Goal: Check status: Check status

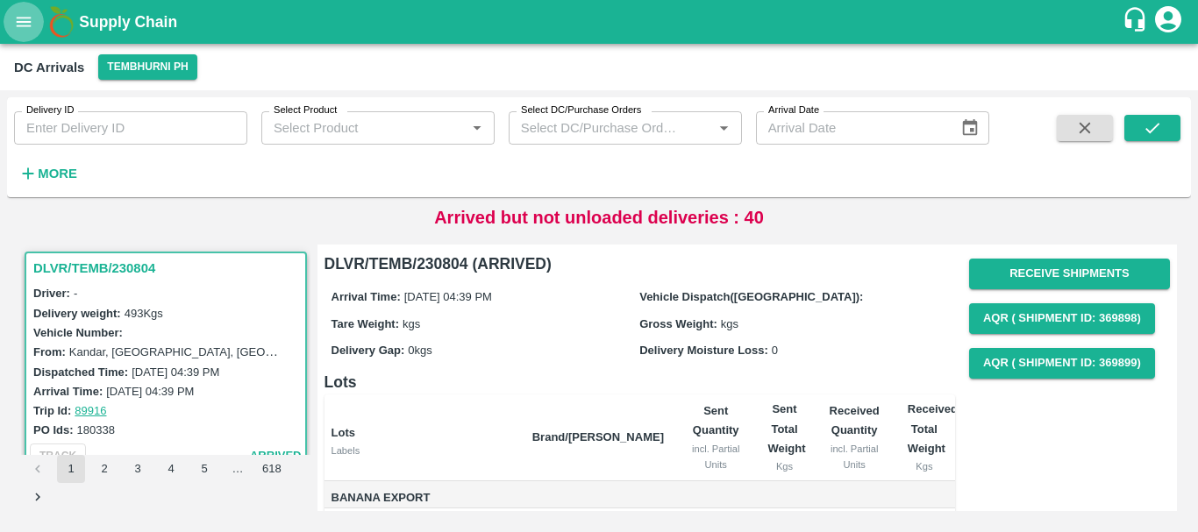
click at [27, 14] on icon "open drawer" at bounding box center [23, 21] width 19 height 19
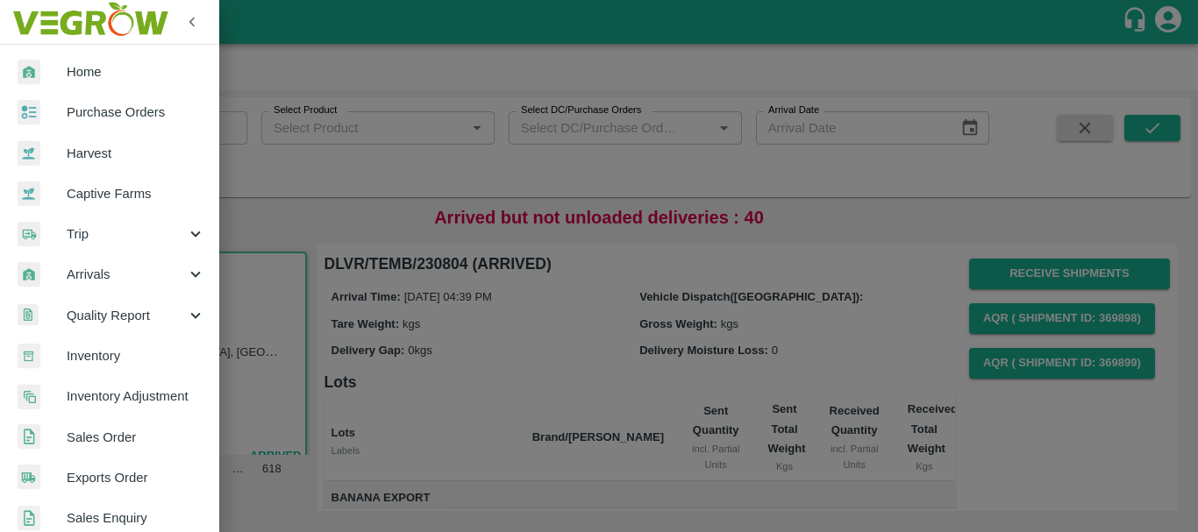
scroll to position [184, 0]
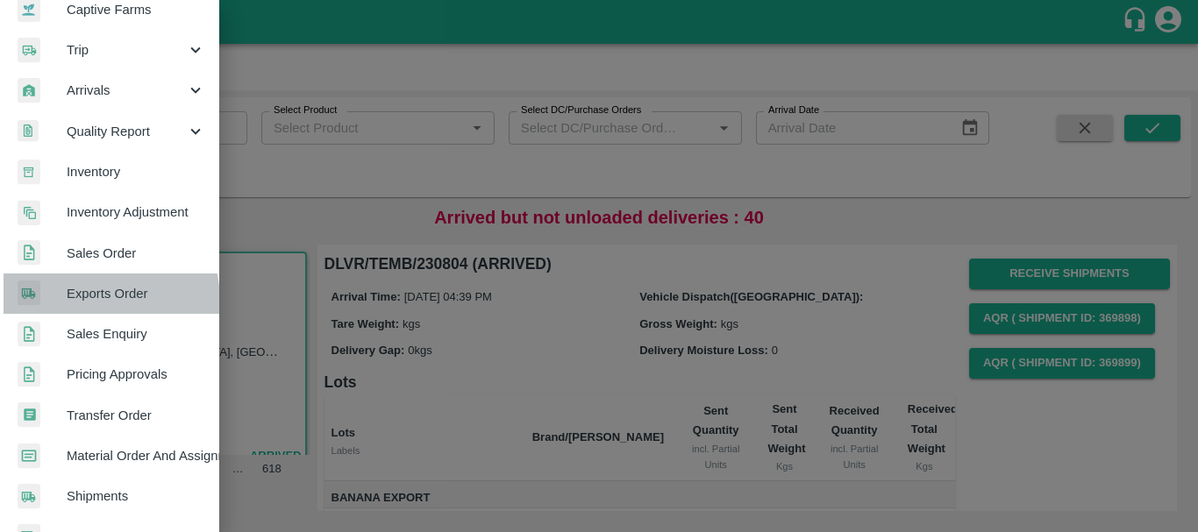
click at [88, 302] on span "Exports Order" at bounding box center [136, 293] width 139 height 19
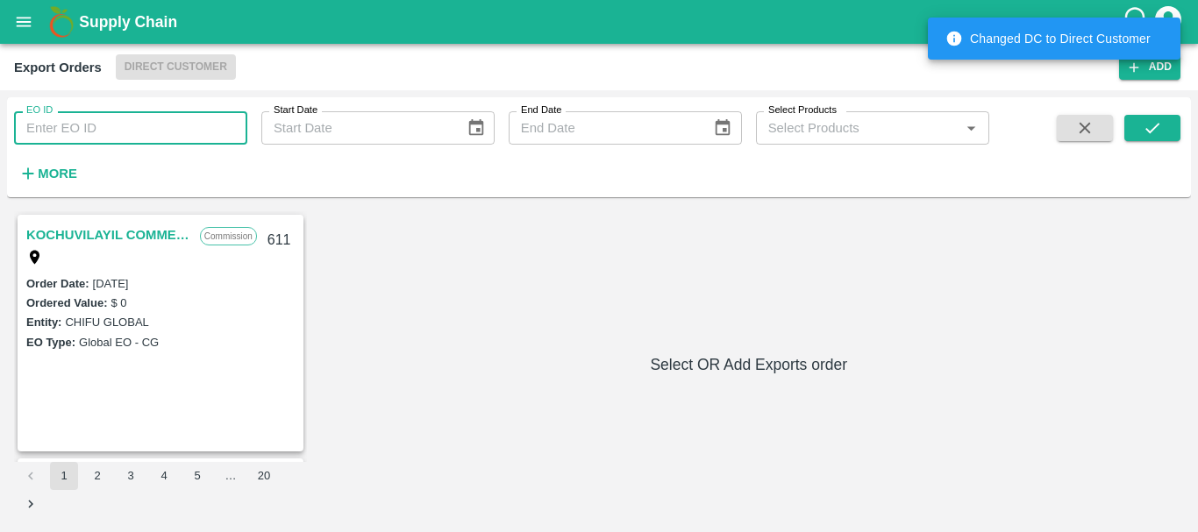
click at [82, 125] on input "EO ID" at bounding box center [130, 127] width 233 height 33
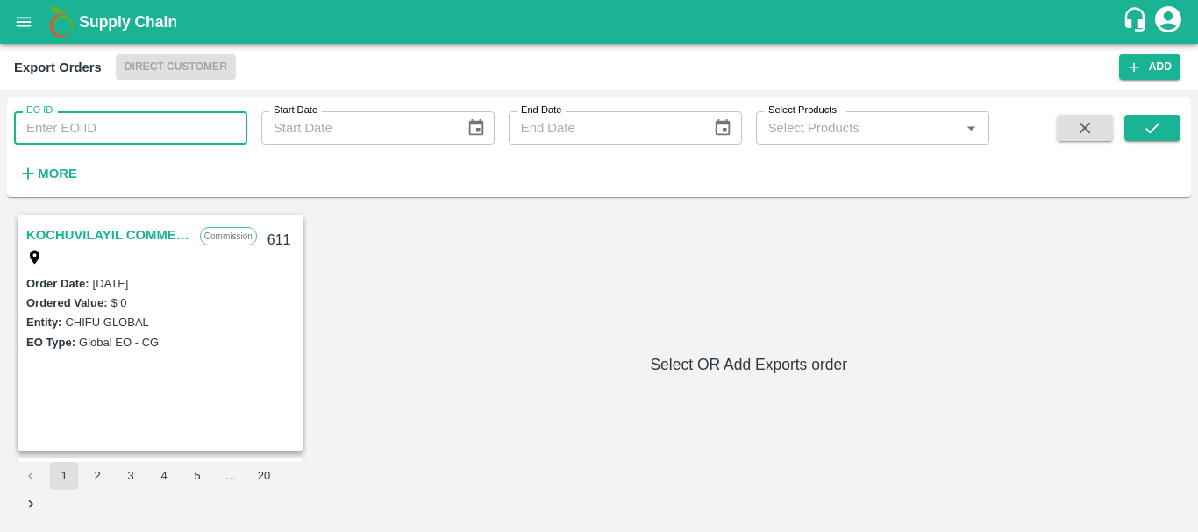
click at [89, 120] on input "EO ID" at bounding box center [130, 127] width 233 height 33
type input "593"
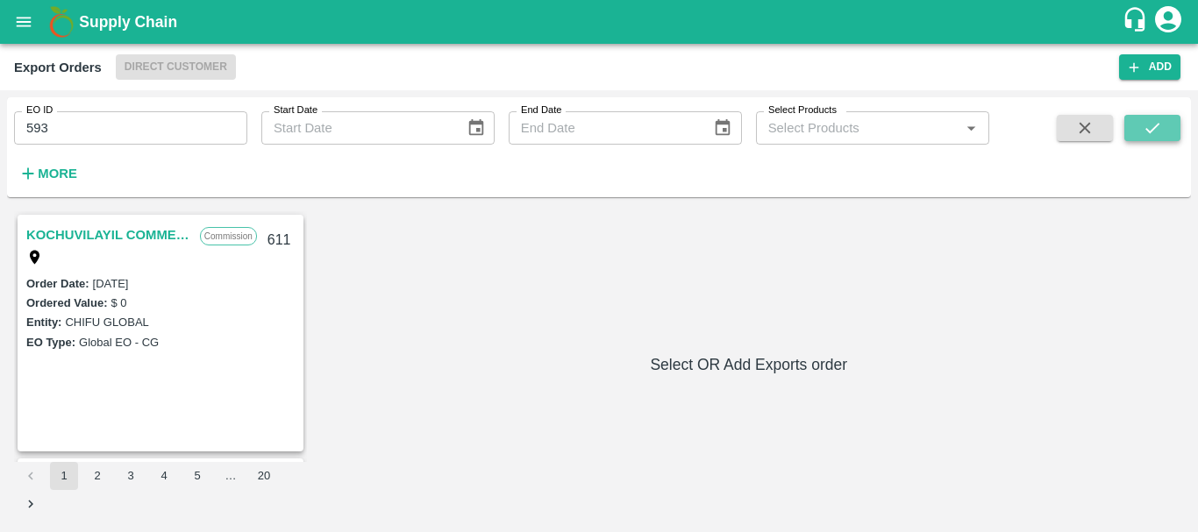
click at [1153, 127] on icon "submit" at bounding box center [1151, 127] width 19 height 19
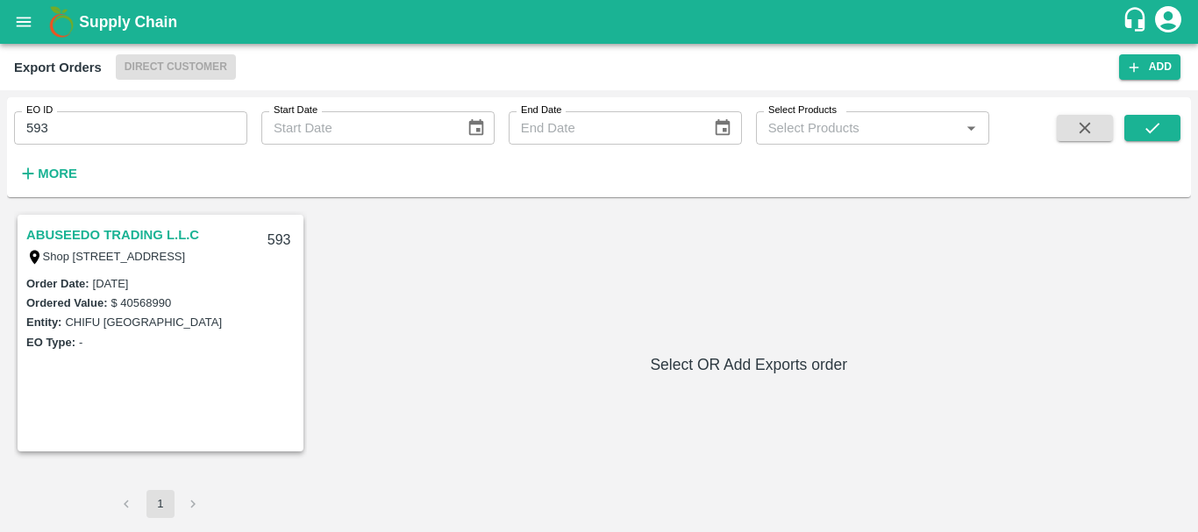
click at [87, 231] on link "ABUSEEDO TRADING L.L.C" at bounding box center [112, 235] width 173 height 23
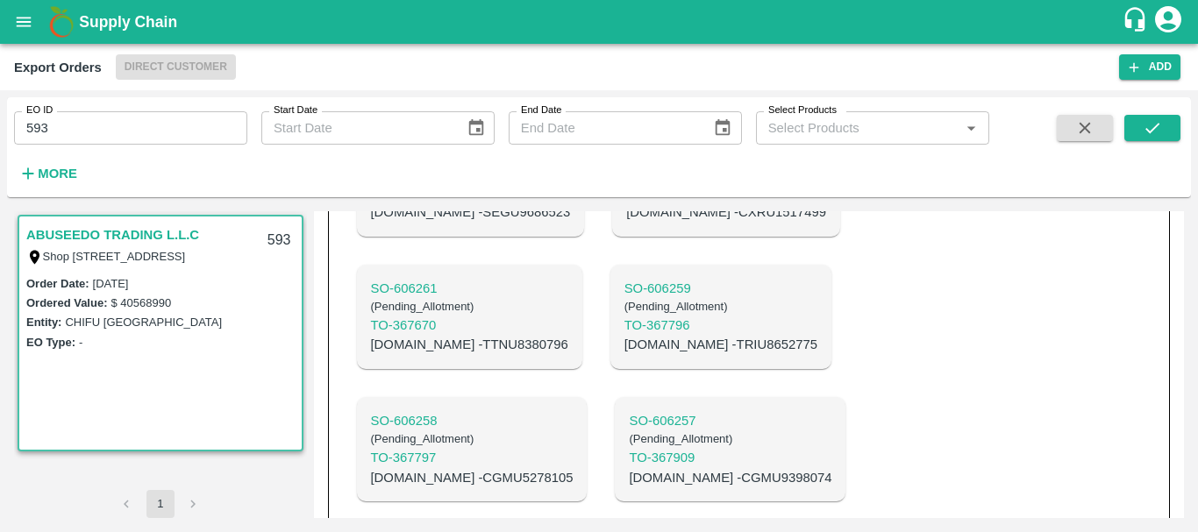
scroll to position [1640, 0]
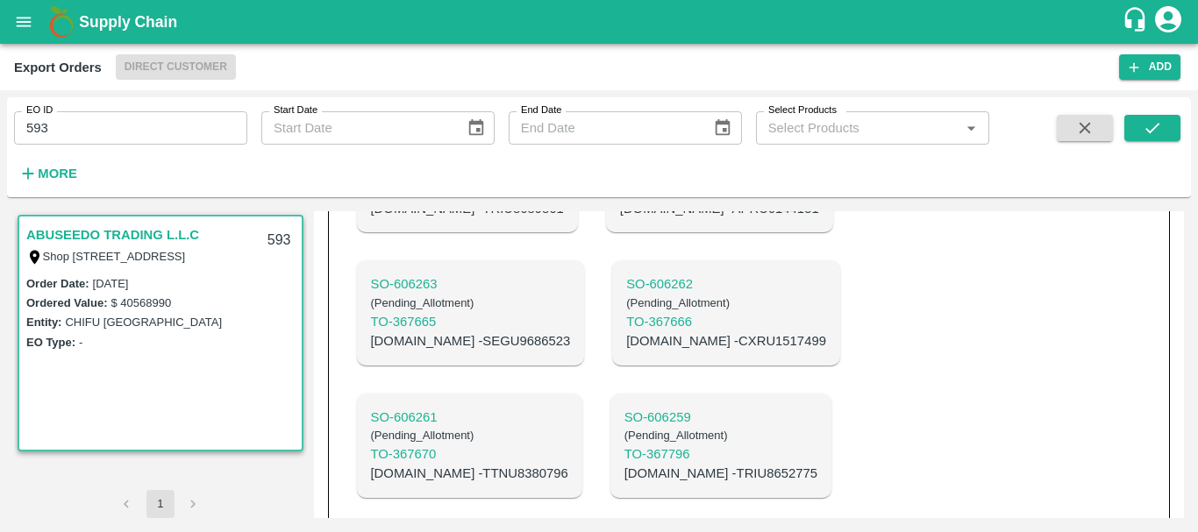
scroll to position [1509, 0]
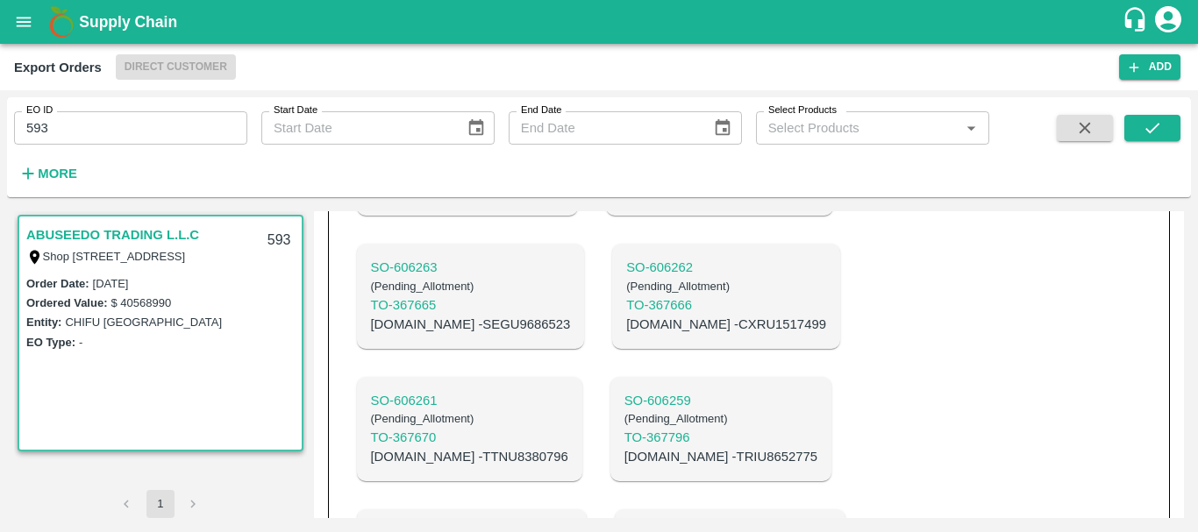
scroll to position [1491, 0]
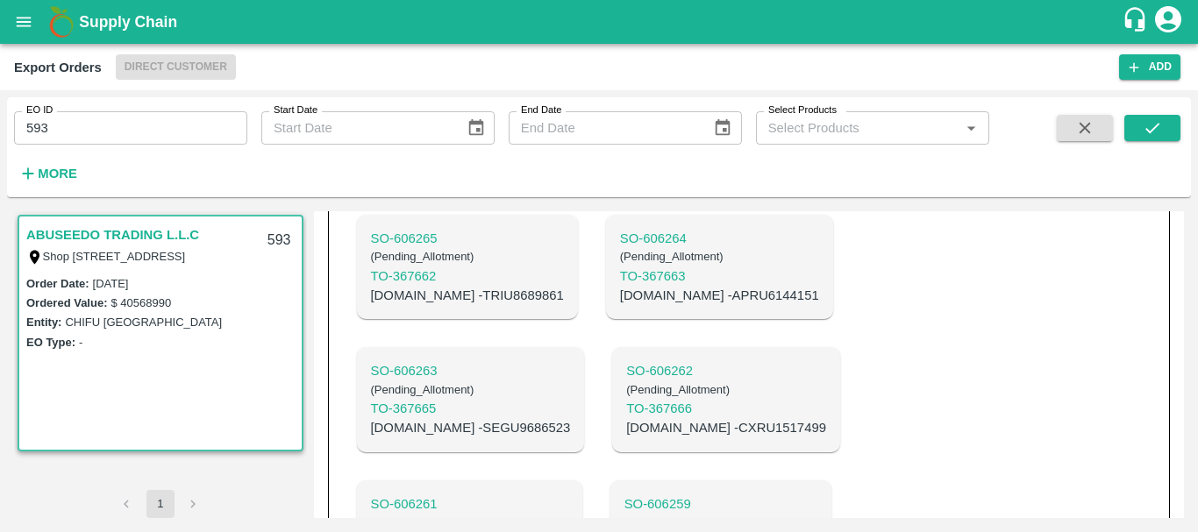
scroll to position [1363, 0]
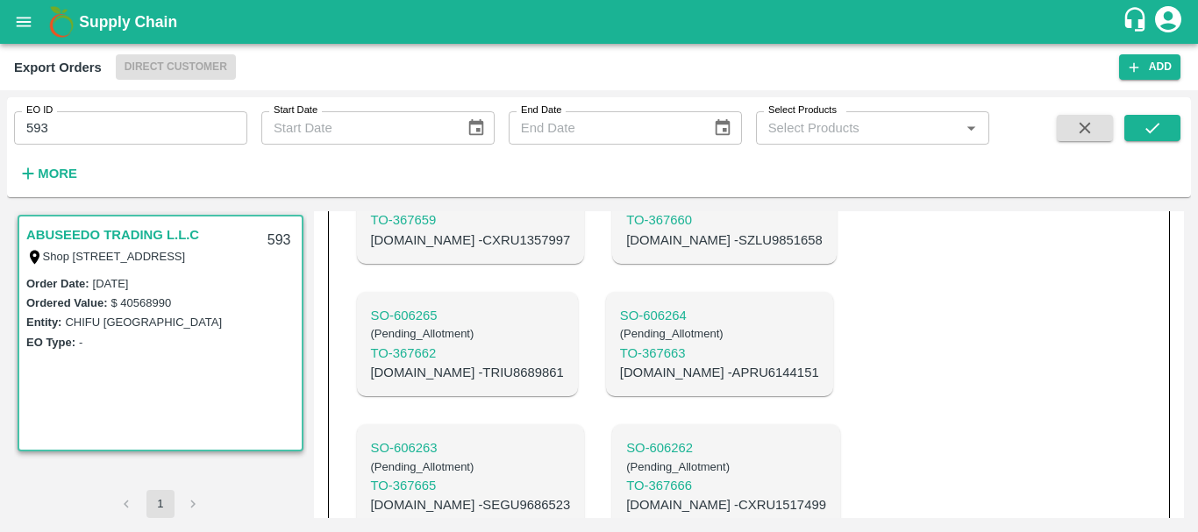
scroll to position [1344, 0]
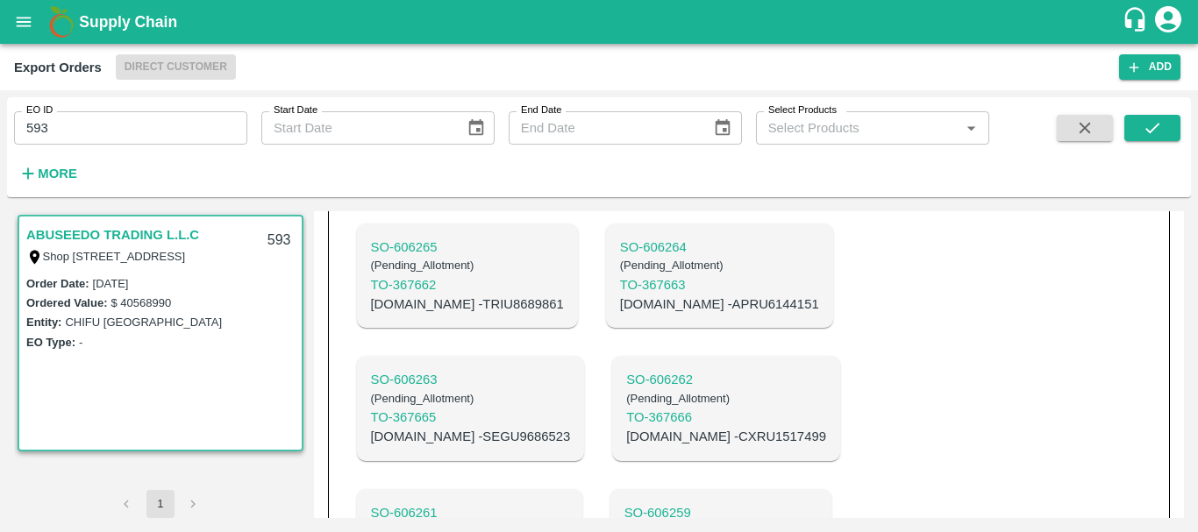
scroll to position [1391, 0]
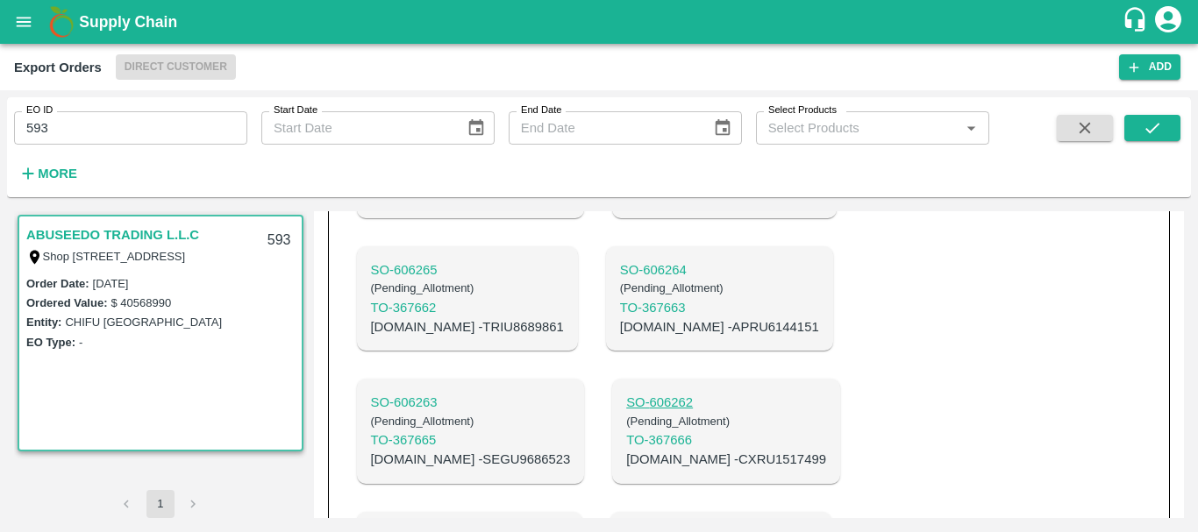
click at [626, 393] on p "SO- 606262" at bounding box center [726, 402] width 200 height 19
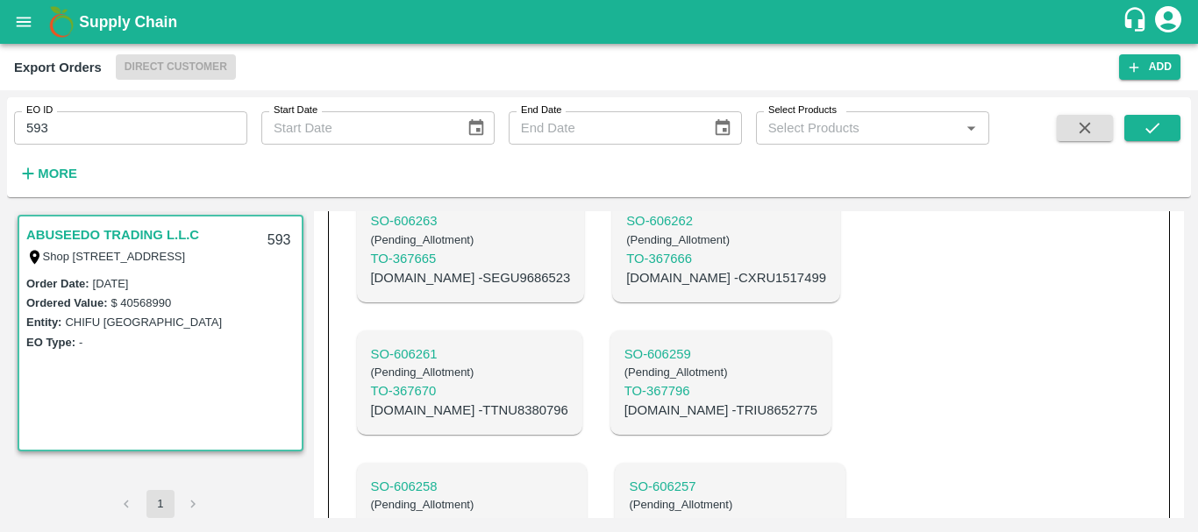
scroll to position [1576, 0]
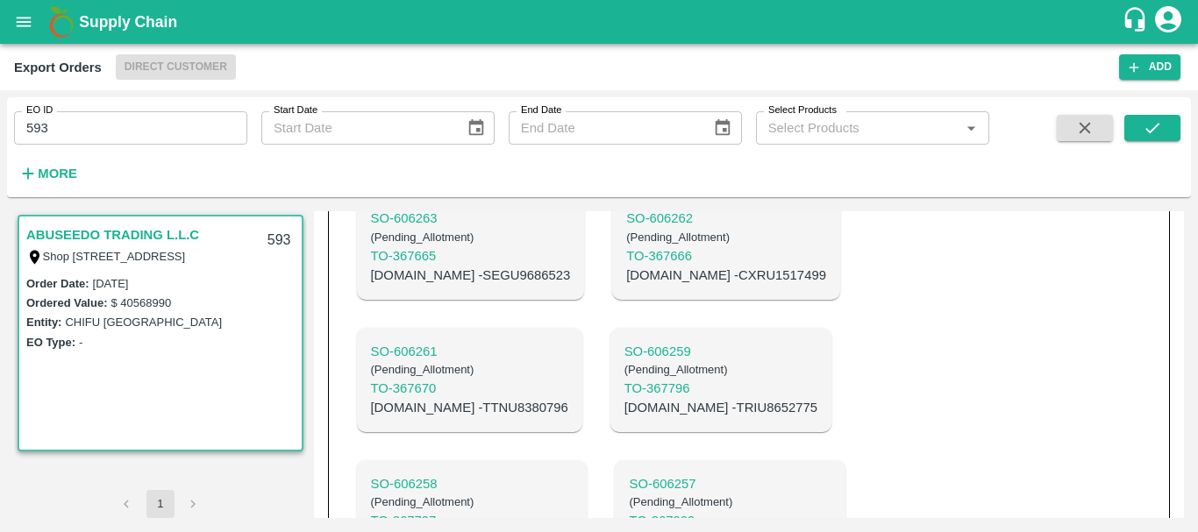
copy p "CGMU5168828"
click at [629, 531] on p "C.No - CGMU9398074" at bounding box center [730, 540] width 203 height 19
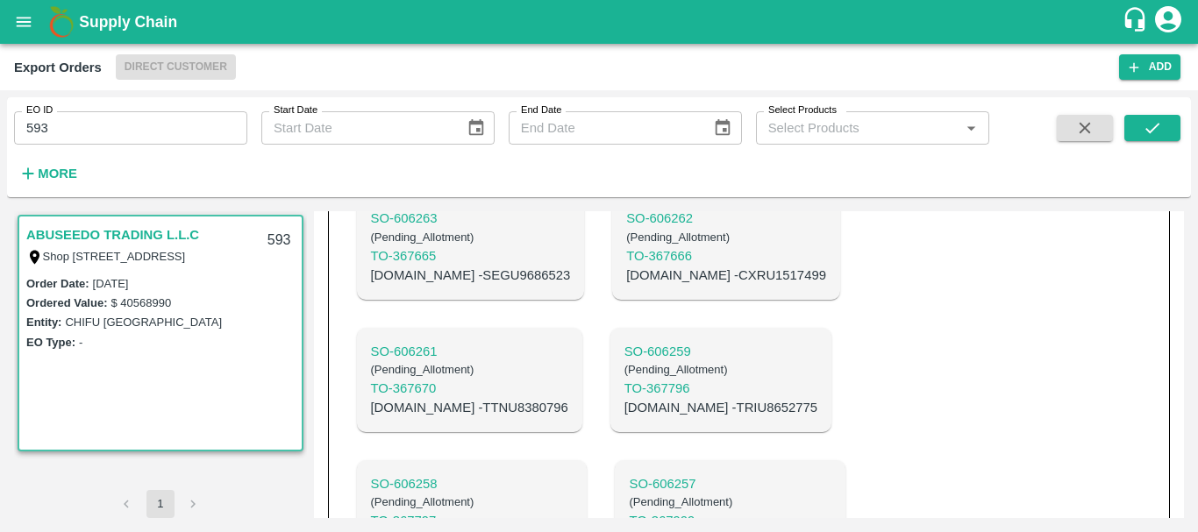
copy p "CGMU9398074"
click at [445, 531] on p "C.No - CGMU5278105" at bounding box center [472, 540] width 203 height 19
copy p "CGMU5278105"
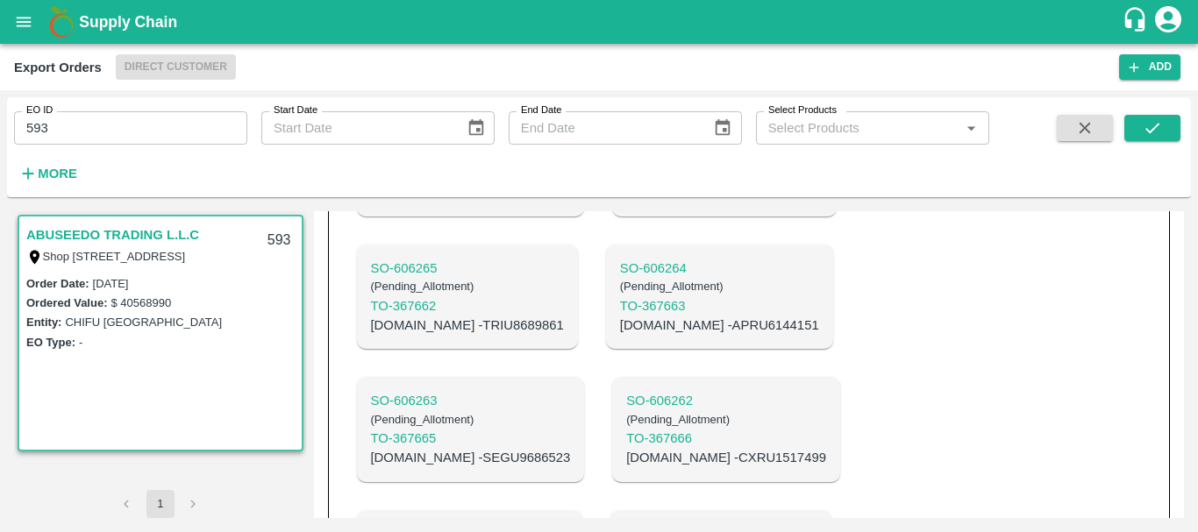
scroll to position [1392, 0]
copy p "TRIU8652775"
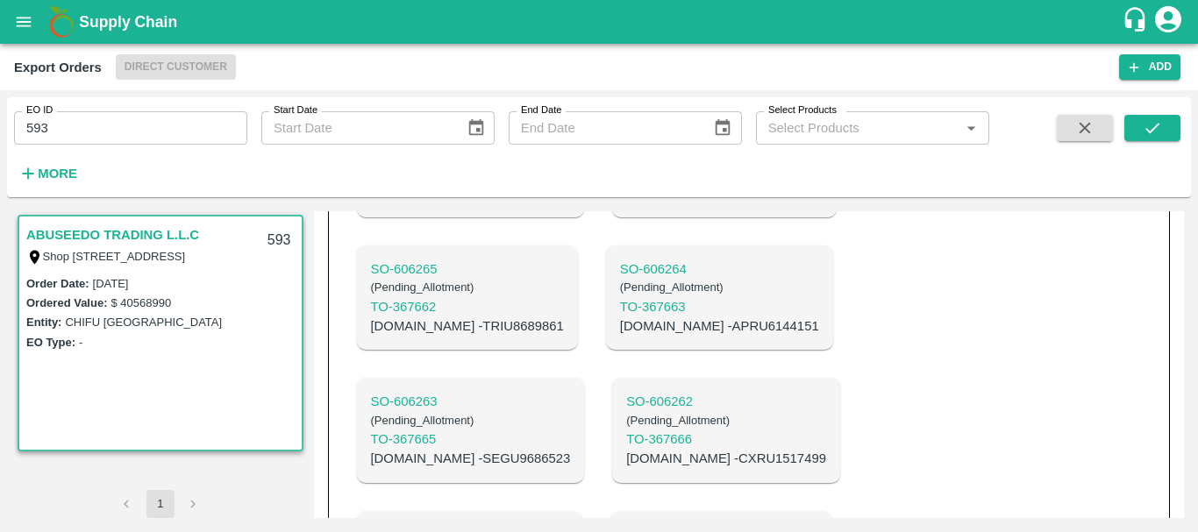
copy p "TTNU8380796"
click at [626, 449] on p "C.No - CXRU1517499" at bounding box center [726, 458] width 200 height 19
copy p "CXRU1517499"
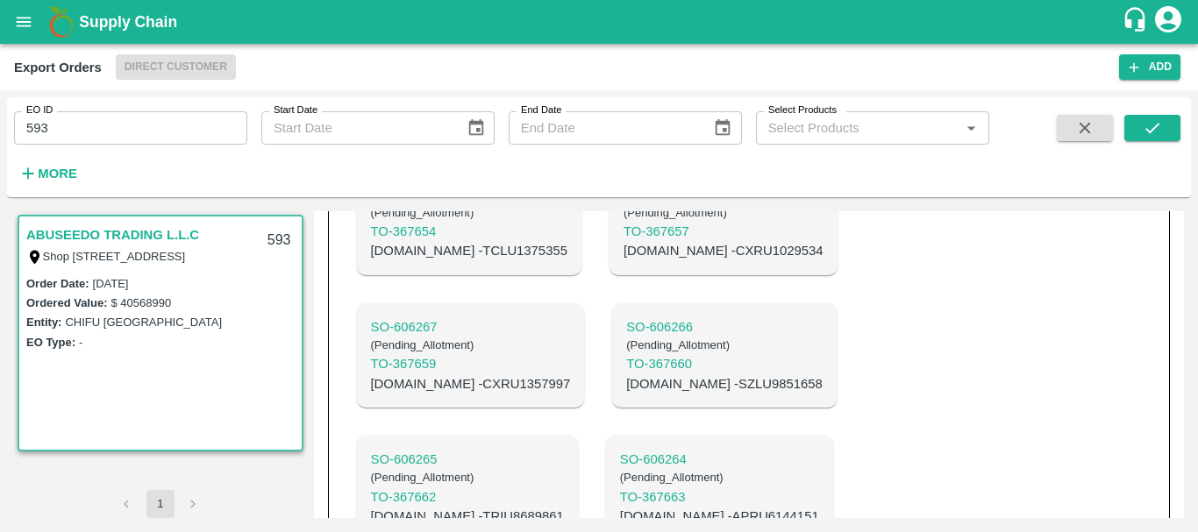
scroll to position [1201, 0]
copy p "SEGU9686523"
click at [620, 508] on p "C.No - APRU6144151" at bounding box center [719, 517] width 199 height 19
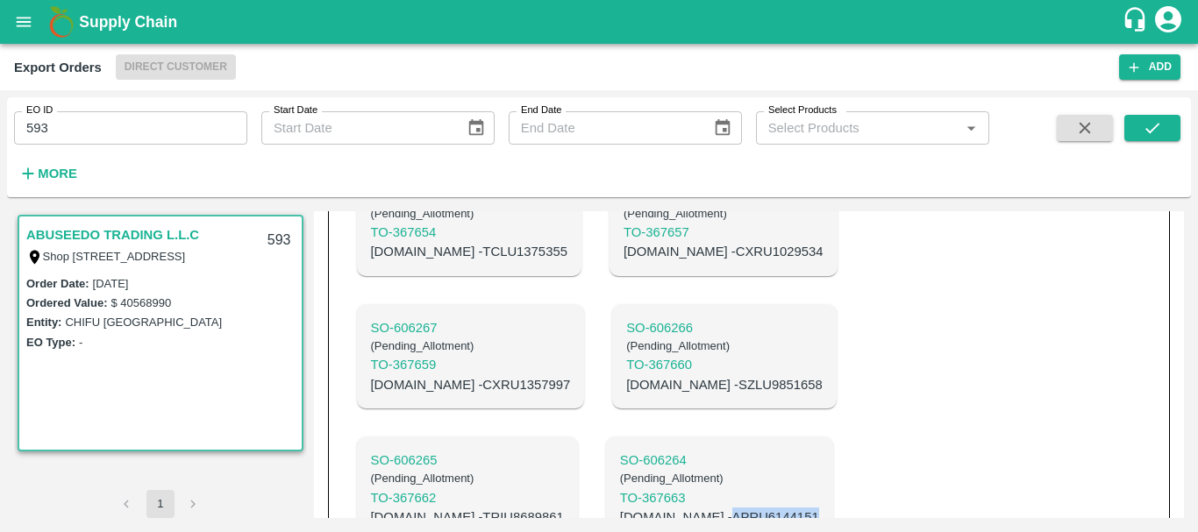
click at [620, 508] on p "C.No - APRU6144151" at bounding box center [719, 517] width 199 height 19
copy p "APRU6144151"
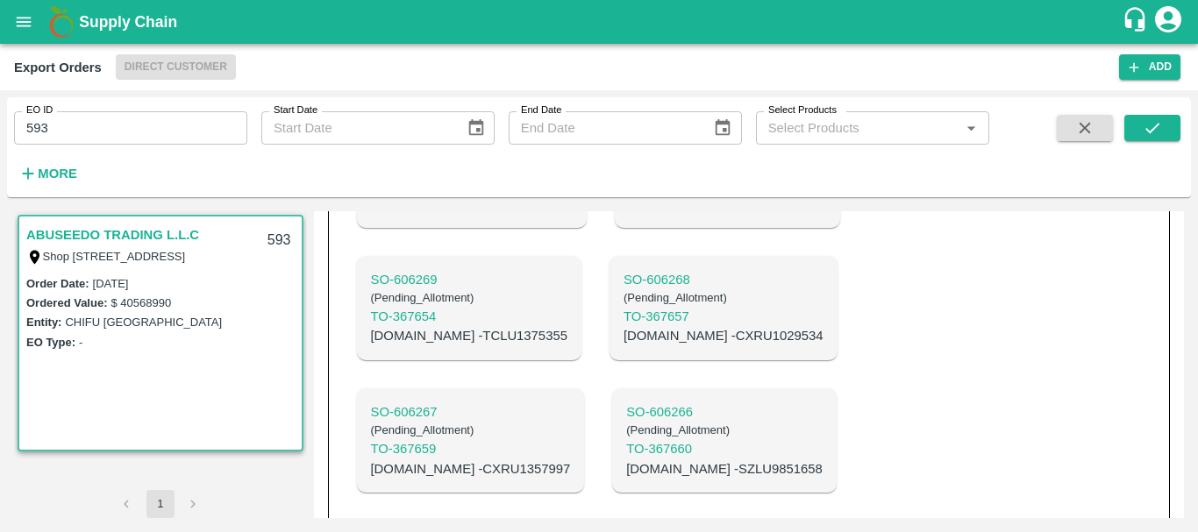
scroll to position [1116, 0]
copy p "TRIU8689861"
click at [626, 460] on p "C.No - SZLU9851658" at bounding box center [724, 469] width 196 height 19
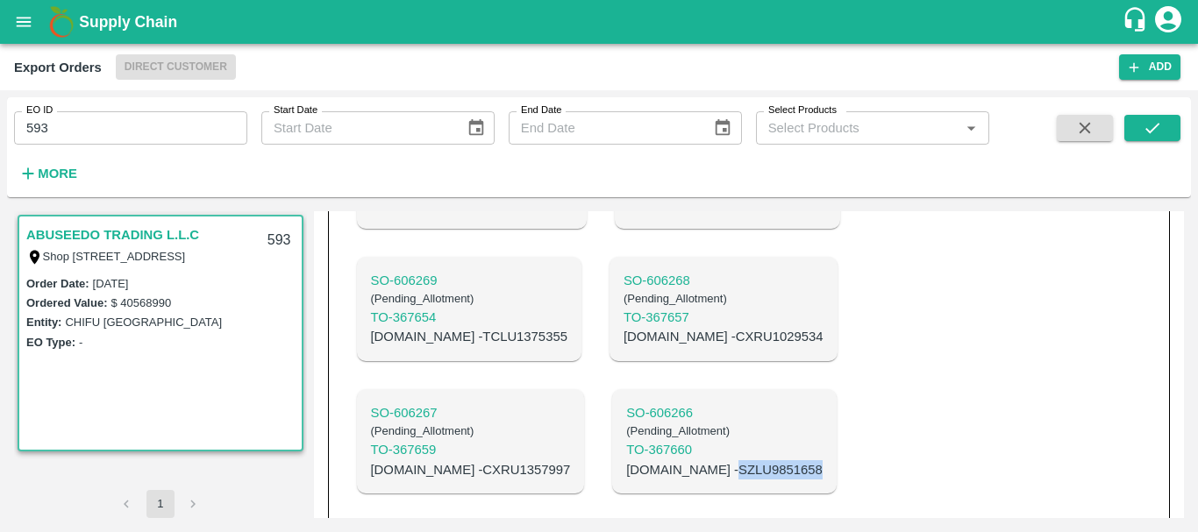
click at [626, 460] on p "C.No - SZLU9851658" at bounding box center [724, 469] width 196 height 19
copy p "SZLU9851658"
click at [431, 460] on p "C.No - CXRU1357997" at bounding box center [471, 469] width 200 height 19
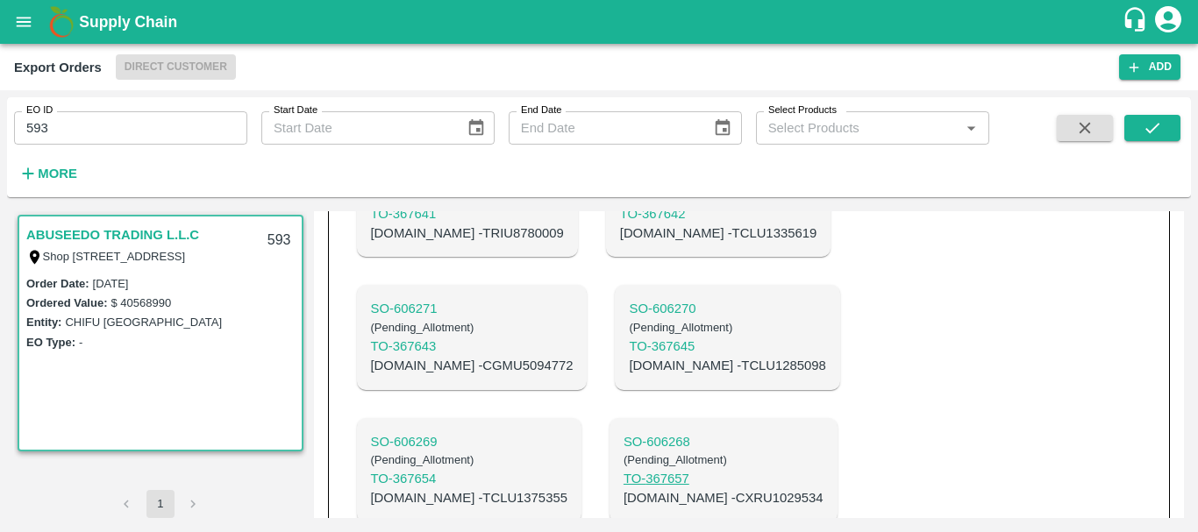
scroll to position [954, 0]
click at [770, 489] on p "C.No - CXRU1029534" at bounding box center [723, 498] width 200 height 19
click at [567, 489] on p "C.No - TCLU1375355" at bounding box center [469, 498] width 196 height 19
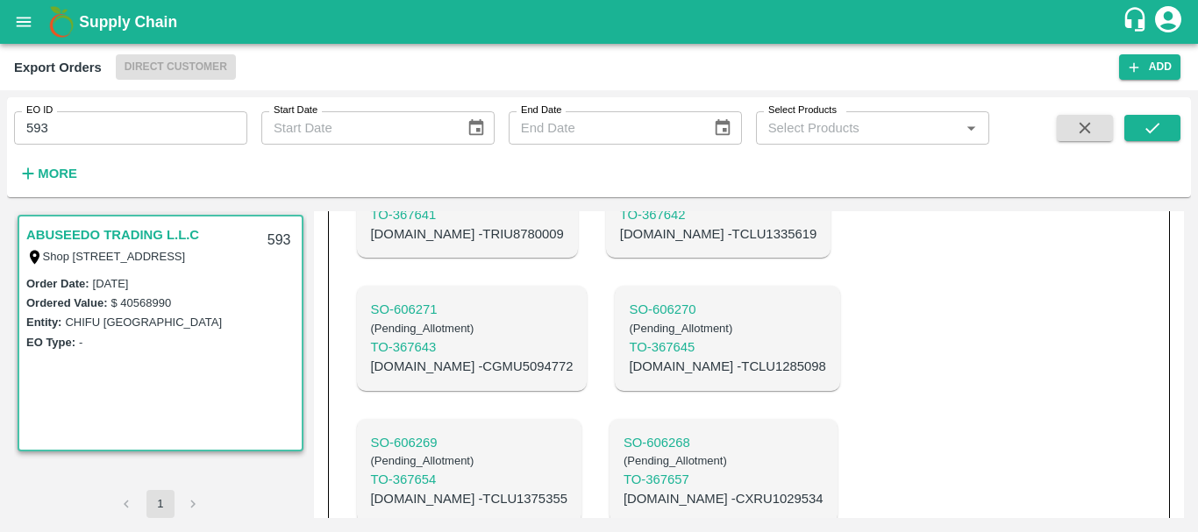
click at [629, 376] on p "C.No - TCLU1285098" at bounding box center [727, 366] width 196 height 19
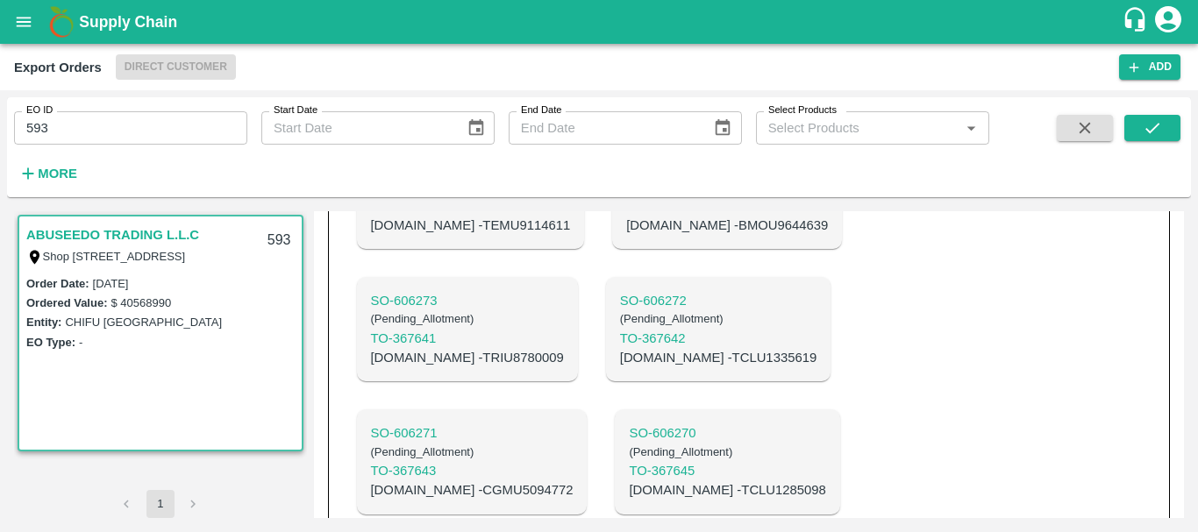
click at [573, 480] on p "C.No - CGMU5094772" at bounding box center [472, 489] width 203 height 19
click at [620, 367] on p "C.No - TCLU1335619" at bounding box center [718, 357] width 196 height 19
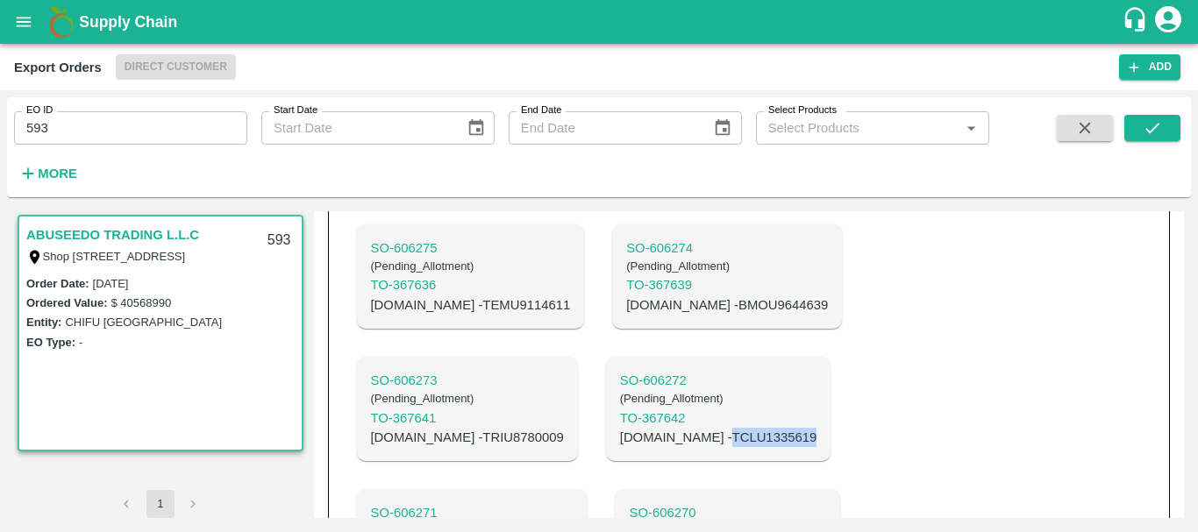
scroll to position [748, 0]
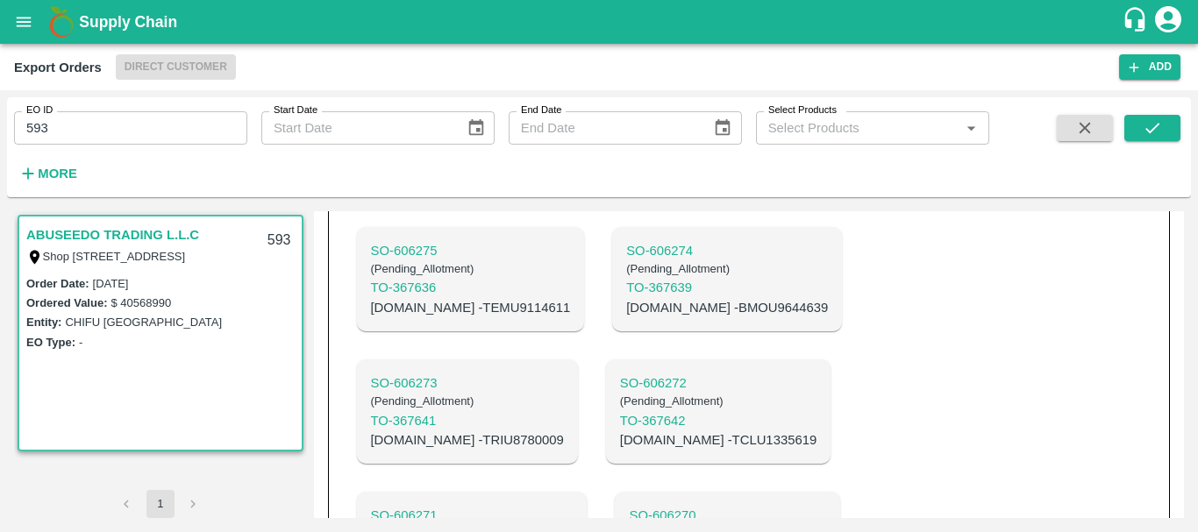
click at [564, 430] on p "C.No - TRIU8780009" at bounding box center [467, 439] width 193 height 19
click at [629, 317] on p "C.No - BMOU9644639" at bounding box center [727, 307] width 202 height 19
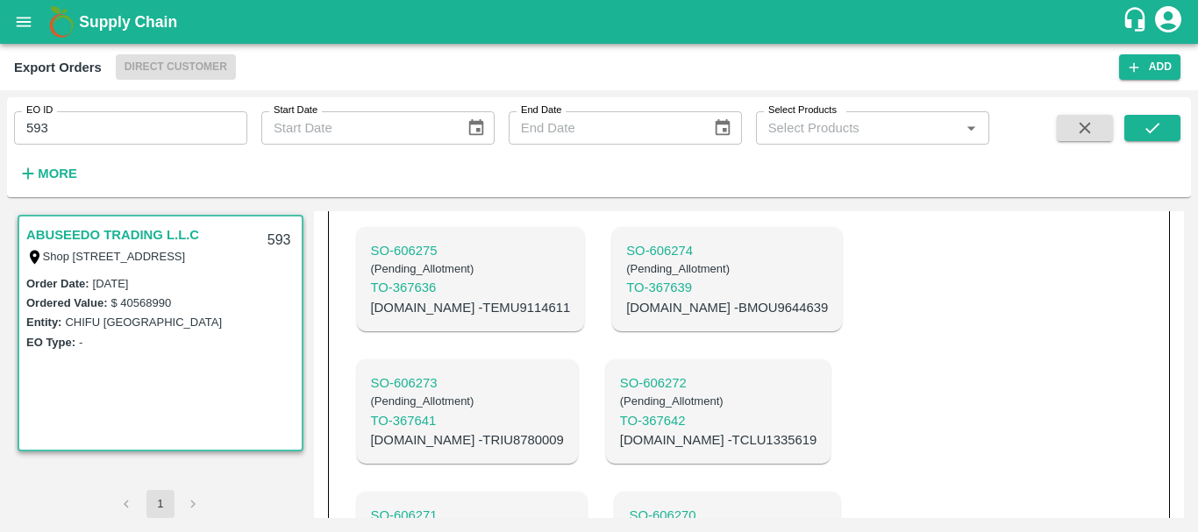
click at [452, 317] on p "C.No - TEMU9114611" at bounding box center [471, 307] width 200 height 19
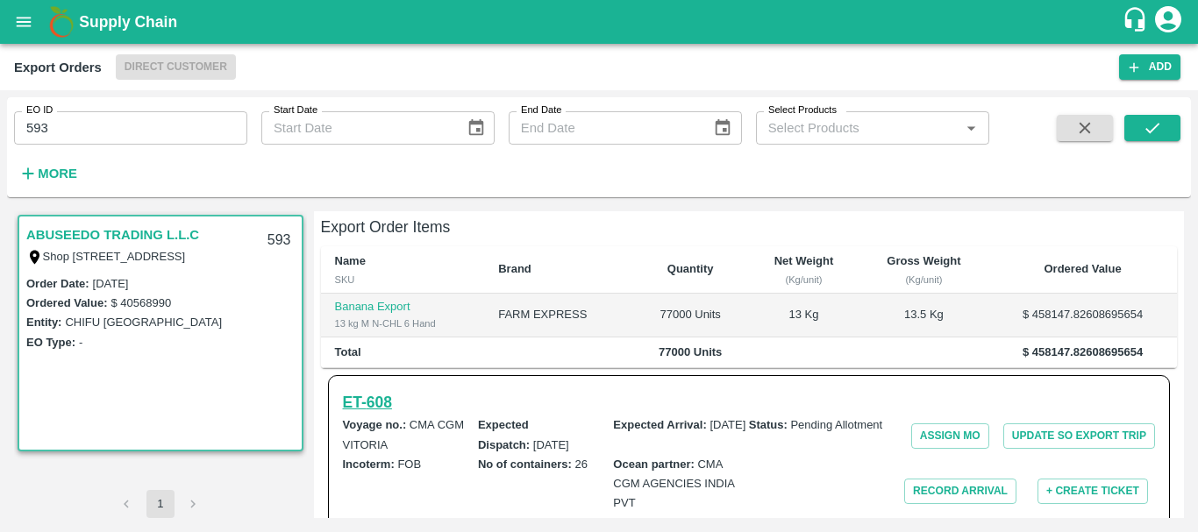
scroll to position [424, 0]
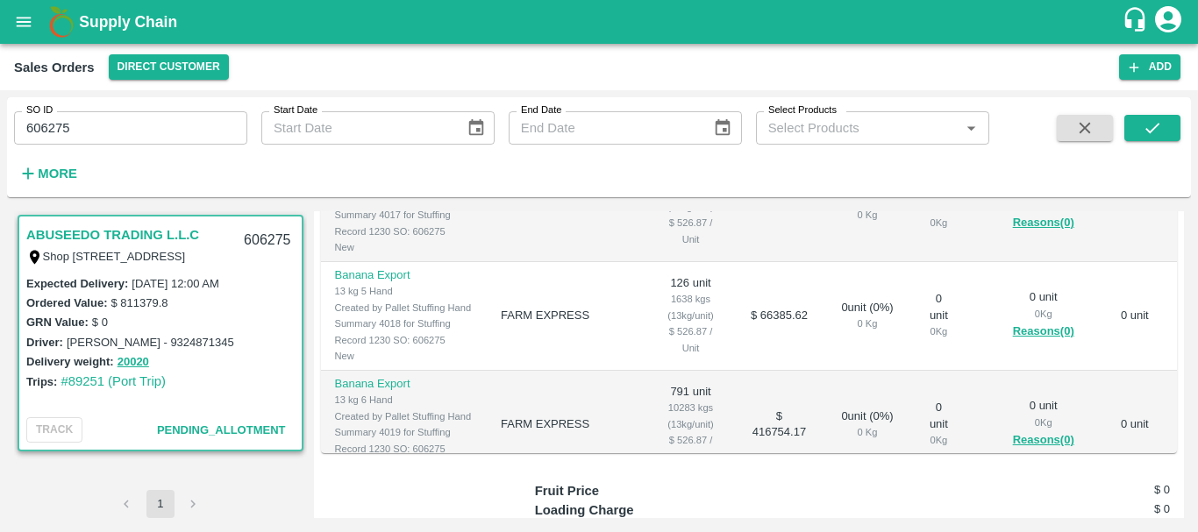
click at [609, 262] on td "FARM EXPRESS" at bounding box center [567, 207] width 160 height 109
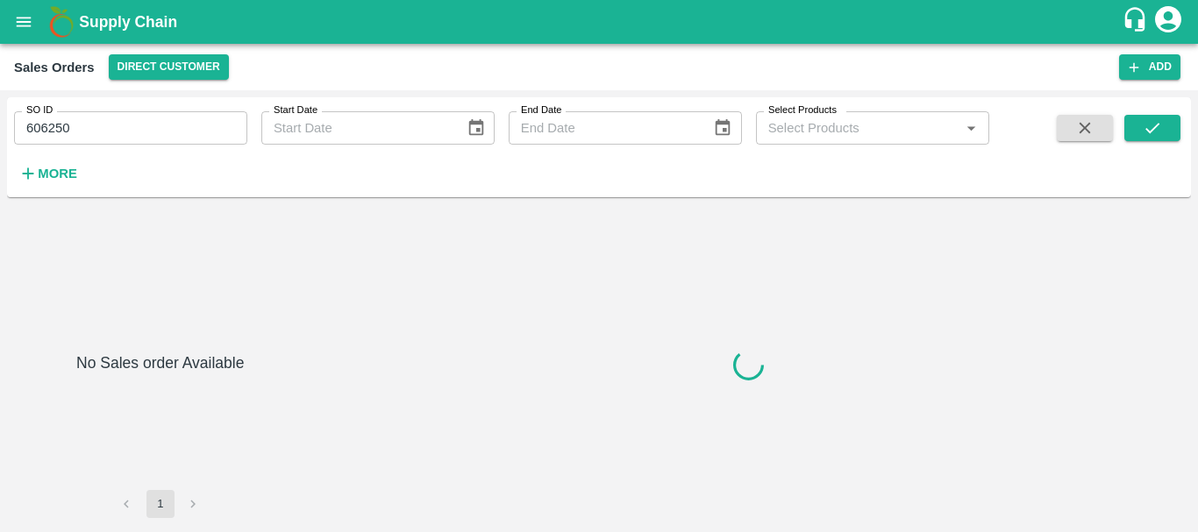
click at [52, 129] on input "606250" at bounding box center [130, 127] width 233 height 33
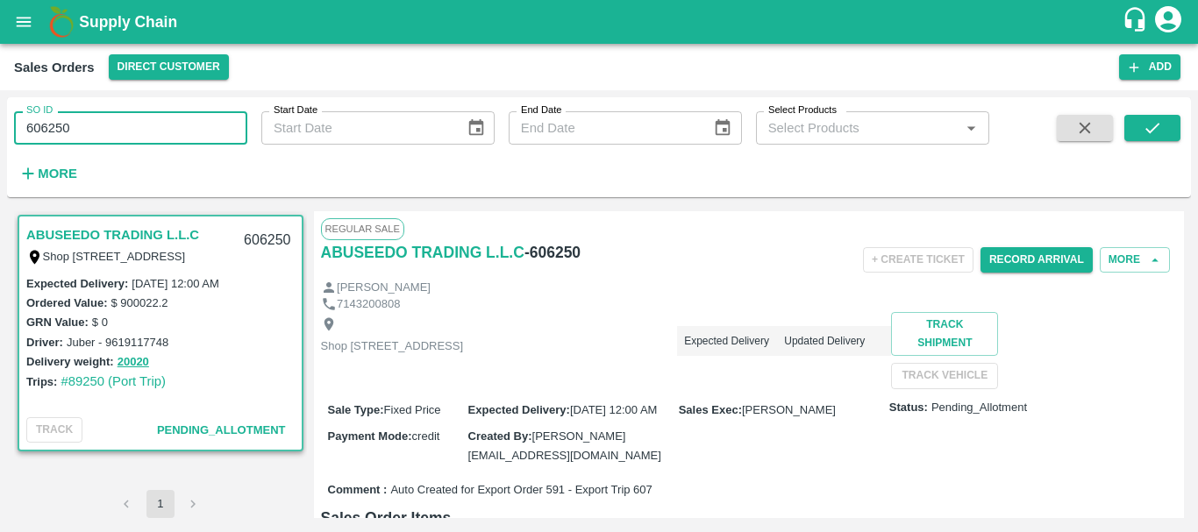
click at [459, 273] on div "ABUSEEDO TRADING L.L.C - 606250" at bounding box center [463, 259] width 285 height 39
click at [61, 128] on input "606257" at bounding box center [130, 127] width 233 height 33
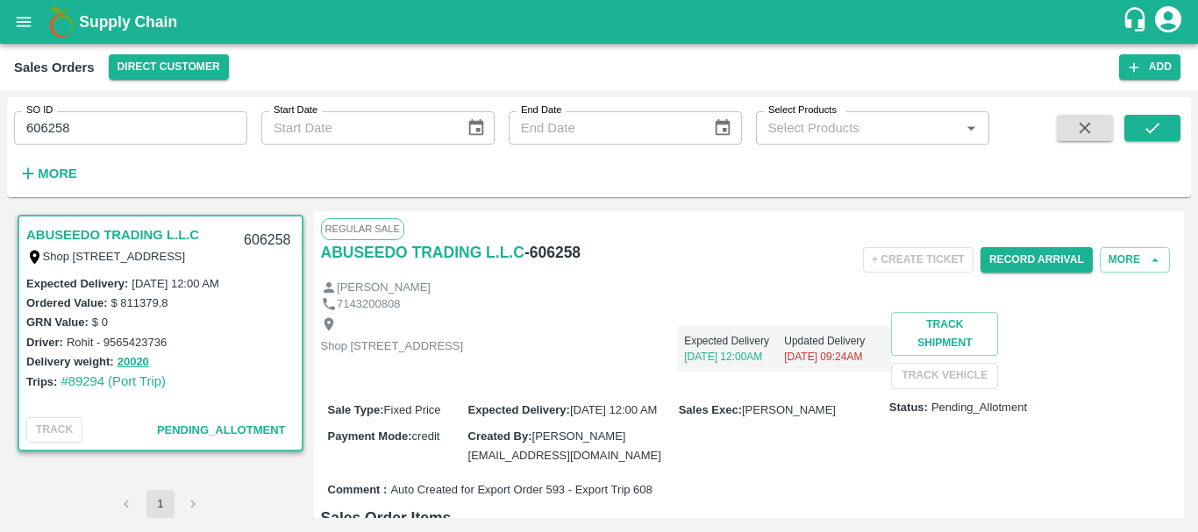
click at [61, 124] on input "606258" at bounding box center [130, 127] width 233 height 33
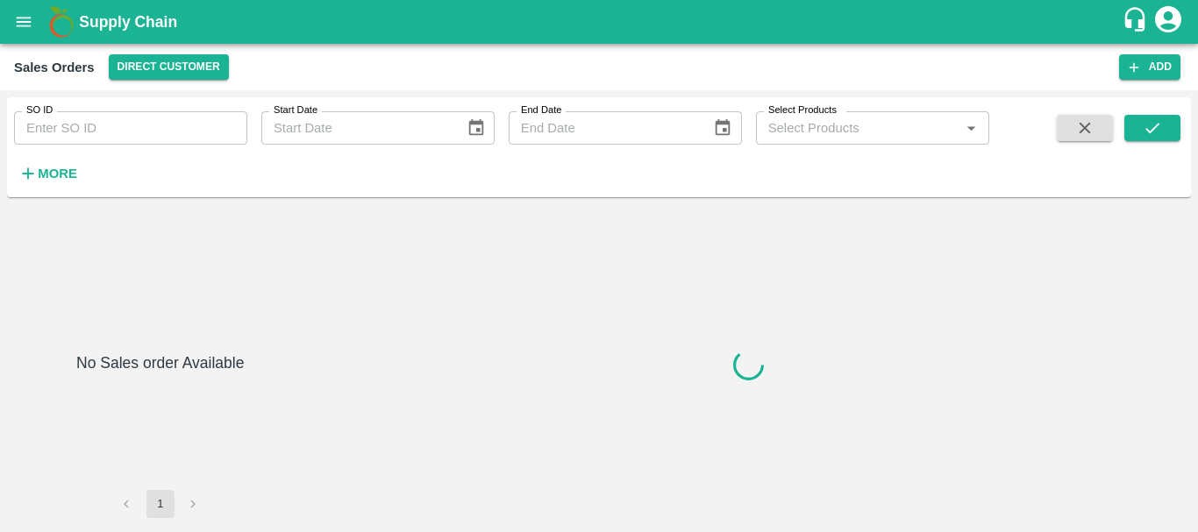
type input "606259"
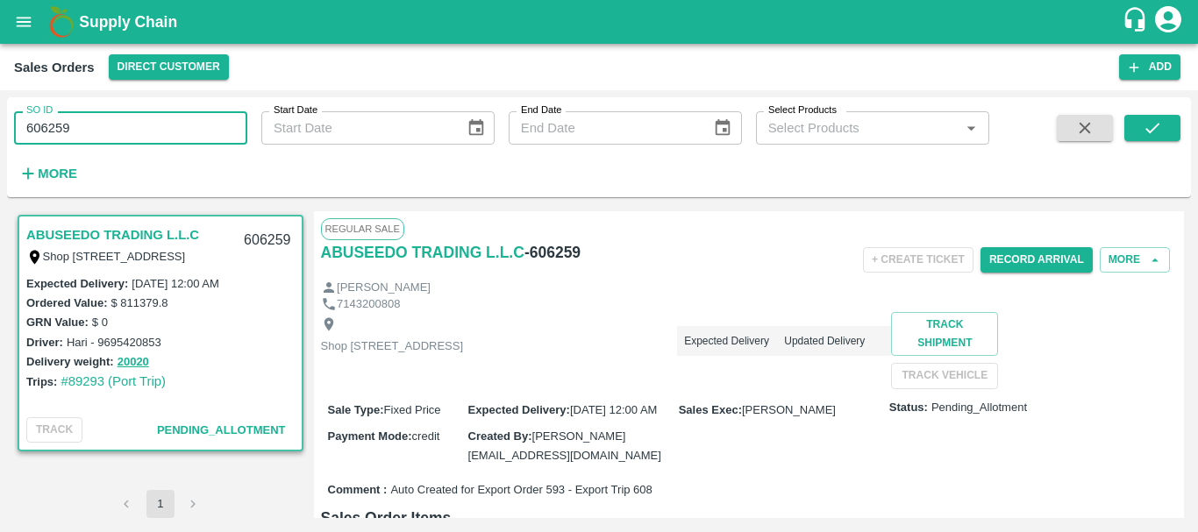
click at [40, 131] on input "606259" at bounding box center [130, 127] width 233 height 33
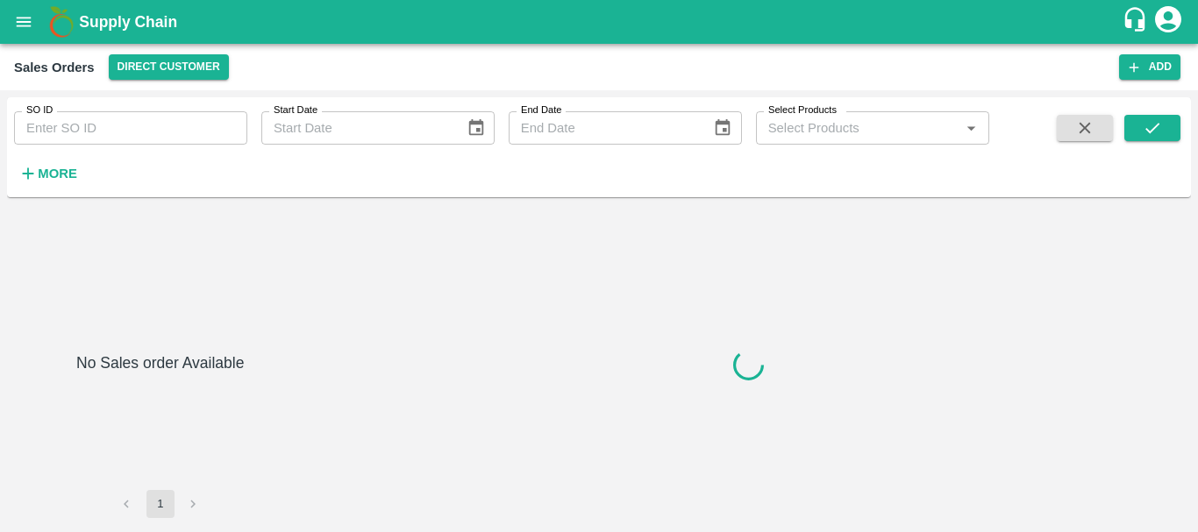
type input "606261"
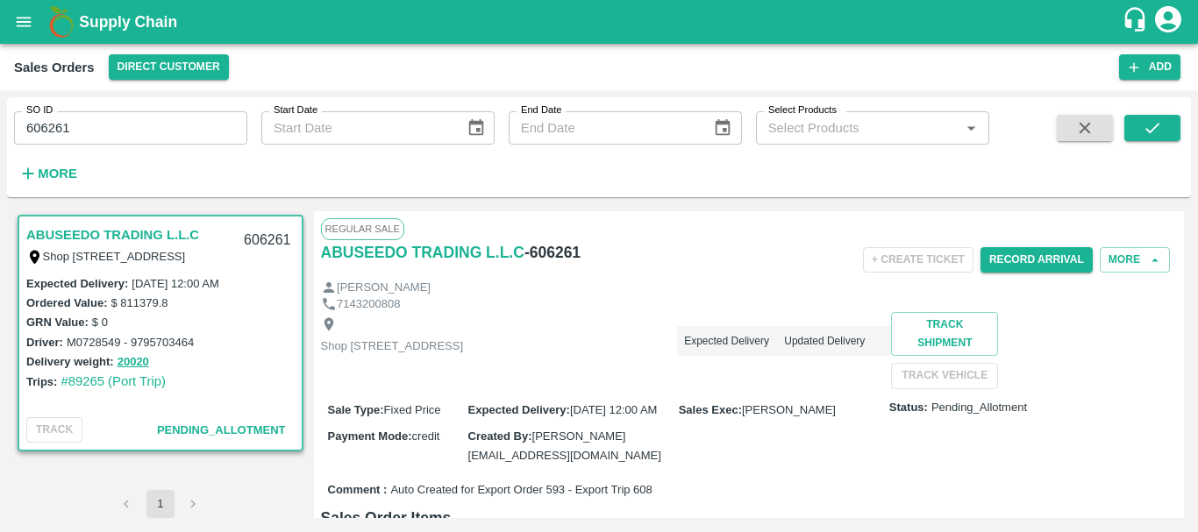
click at [33, 129] on input "606261" at bounding box center [130, 127] width 233 height 33
click at [62, 121] on input "606262" at bounding box center [130, 127] width 233 height 33
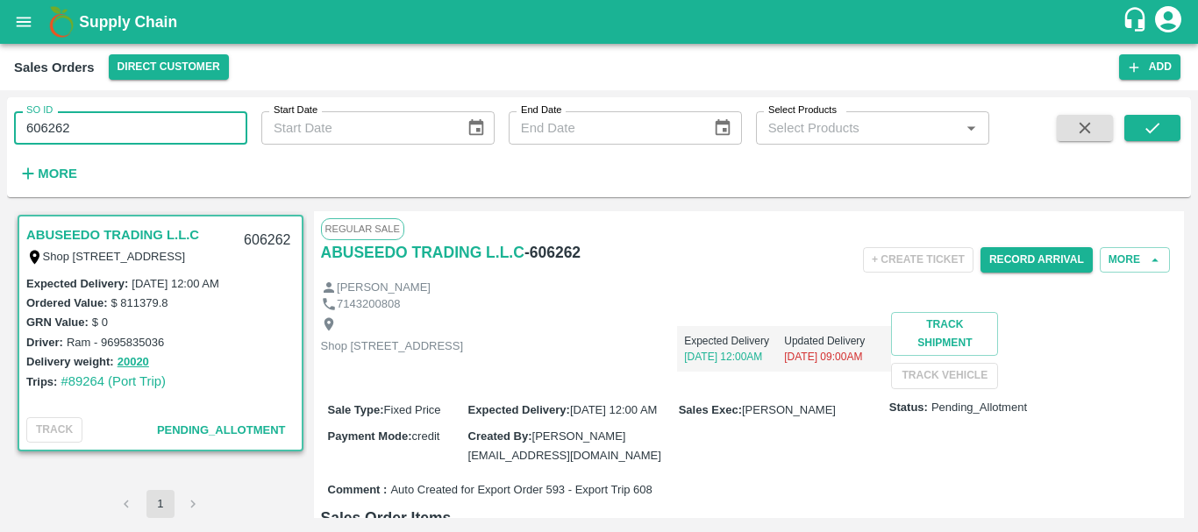
click at [62, 121] on input "606262" at bounding box center [130, 127] width 233 height 33
